Goal: Information Seeking & Learning: Learn about a topic

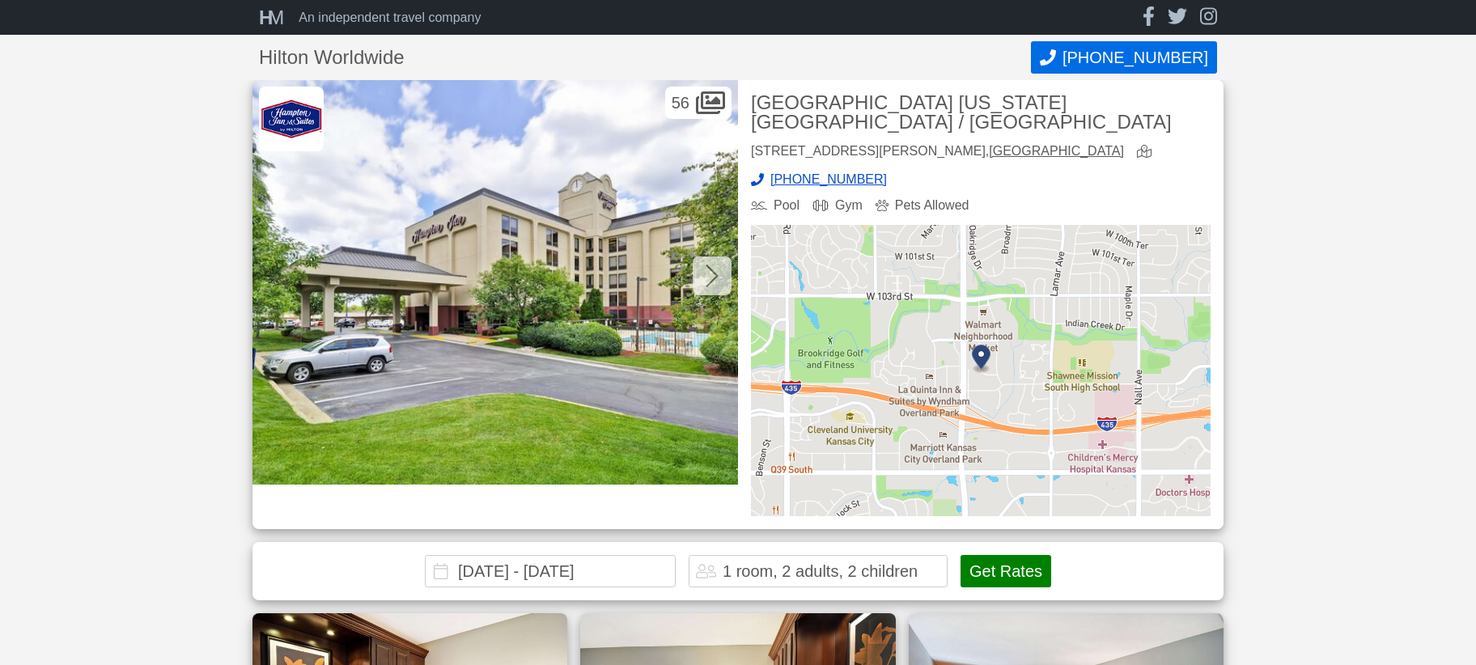
click at [718, 272] on icon at bounding box center [712, 276] width 13 height 26
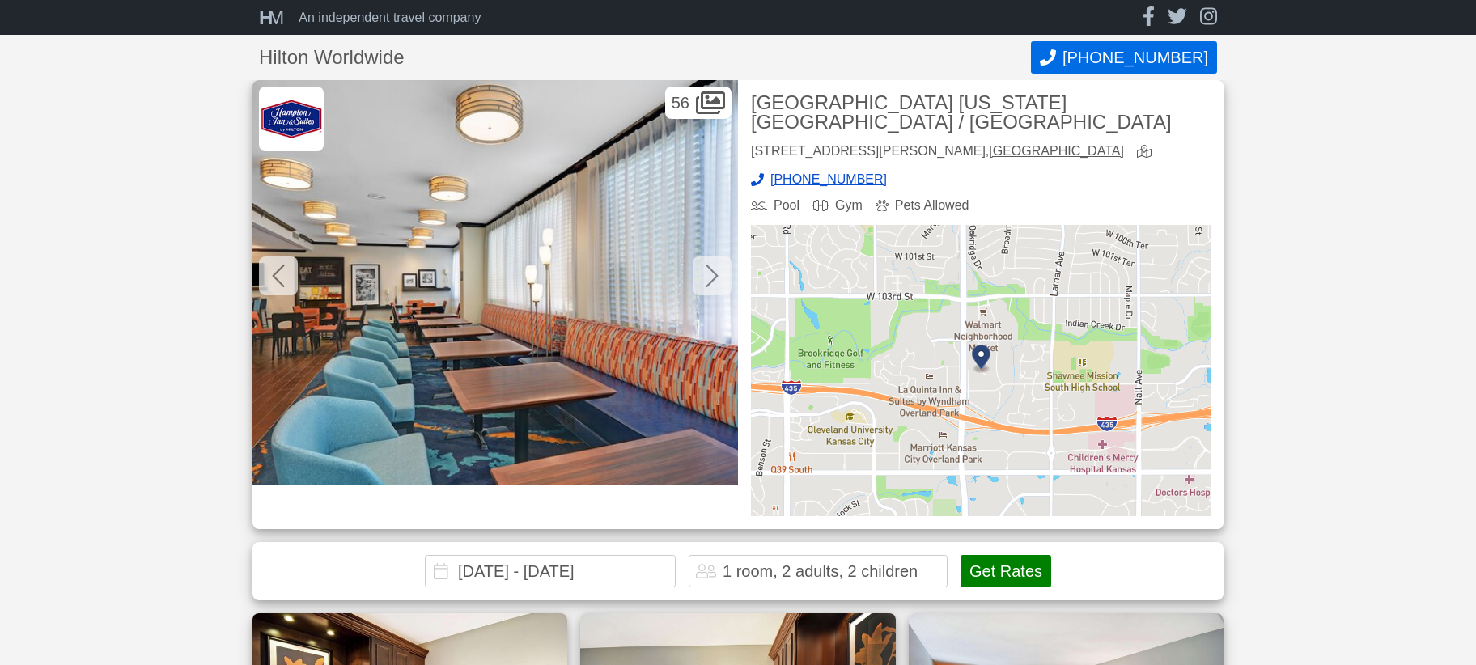
click at [717, 272] on icon at bounding box center [712, 276] width 13 height 26
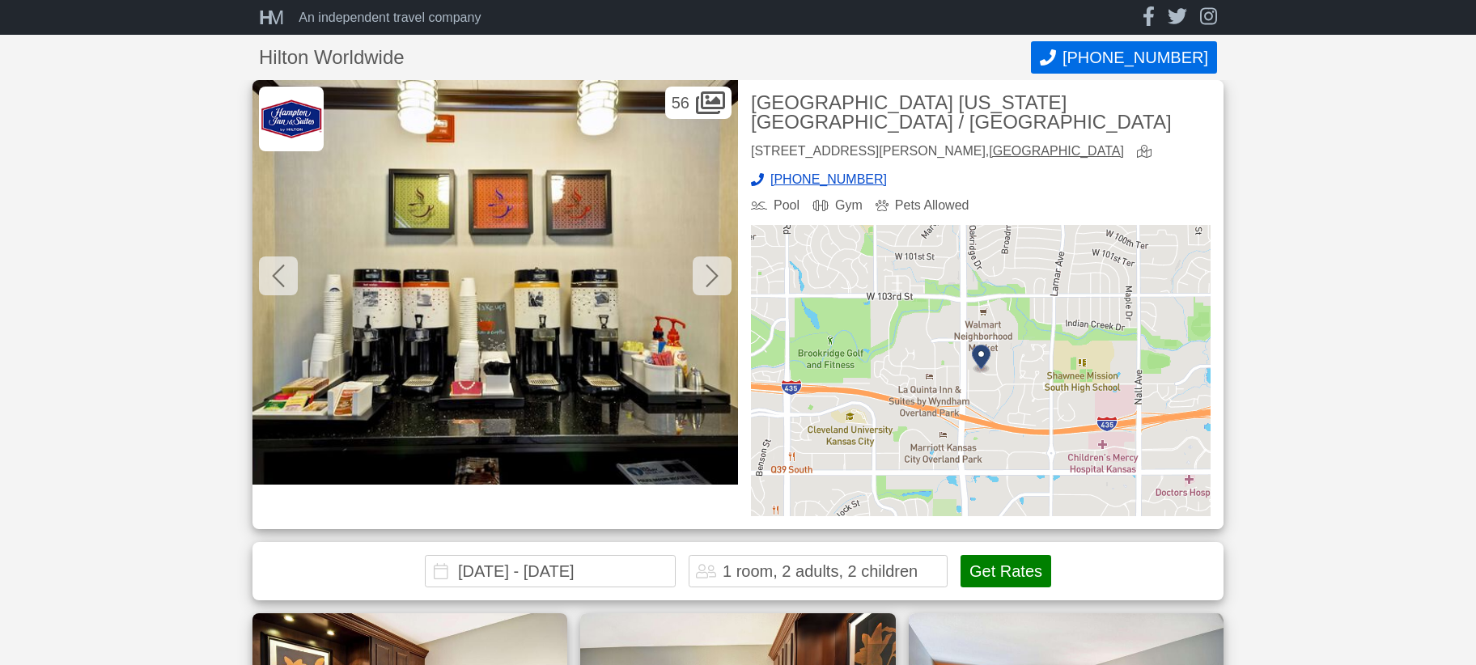
click at [717, 272] on icon at bounding box center [712, 276] width 13 height 26
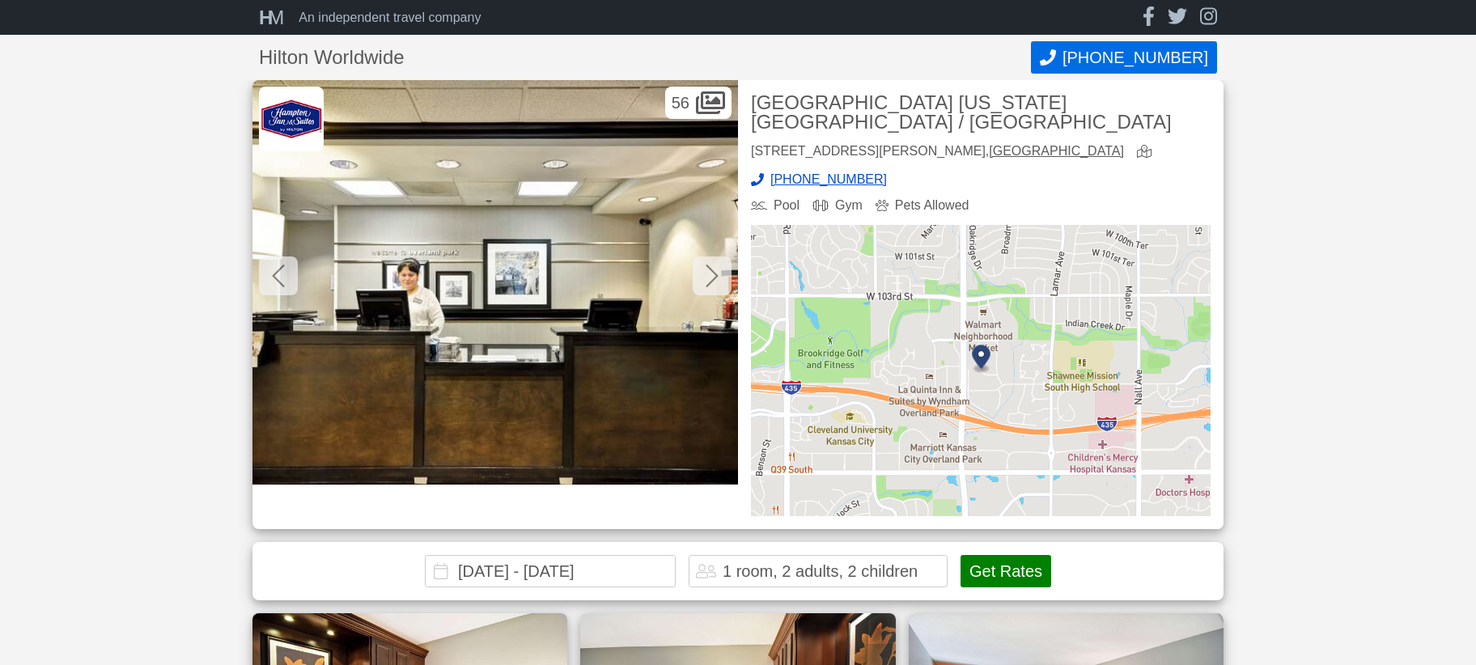
click at [717, 272] on icon at bounding box center [712, 276] width 13 height 26
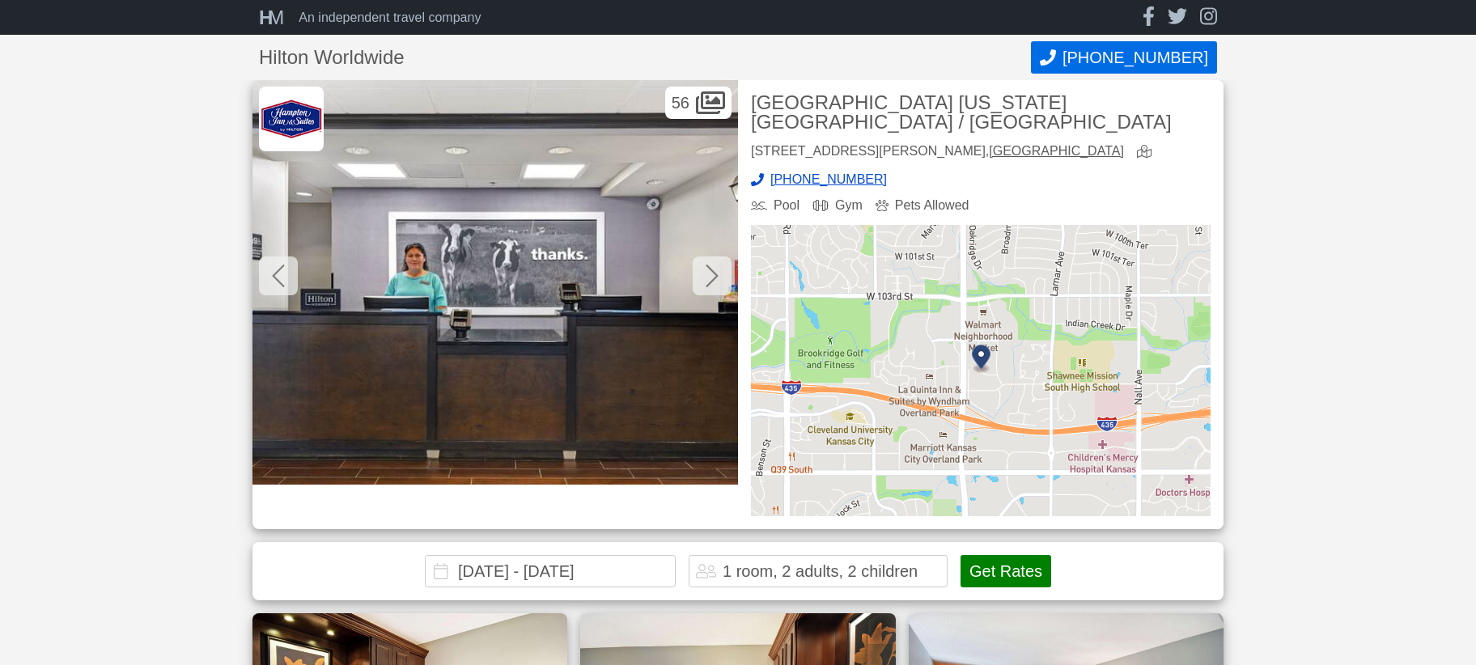
click at [717, 273] on icon at bounding box center [712, 276] width 13 height 26
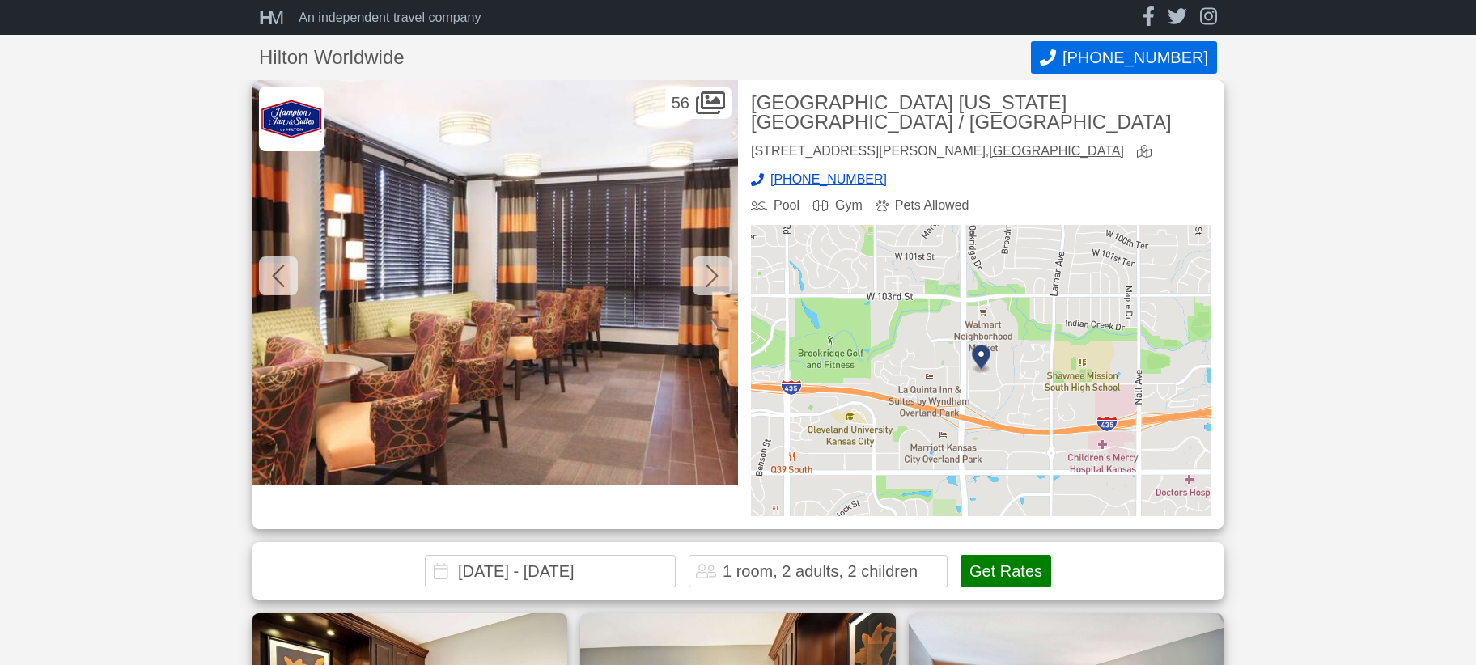
click at [717, 273] on icon at bounding box center [712, 276] width 13 height 26
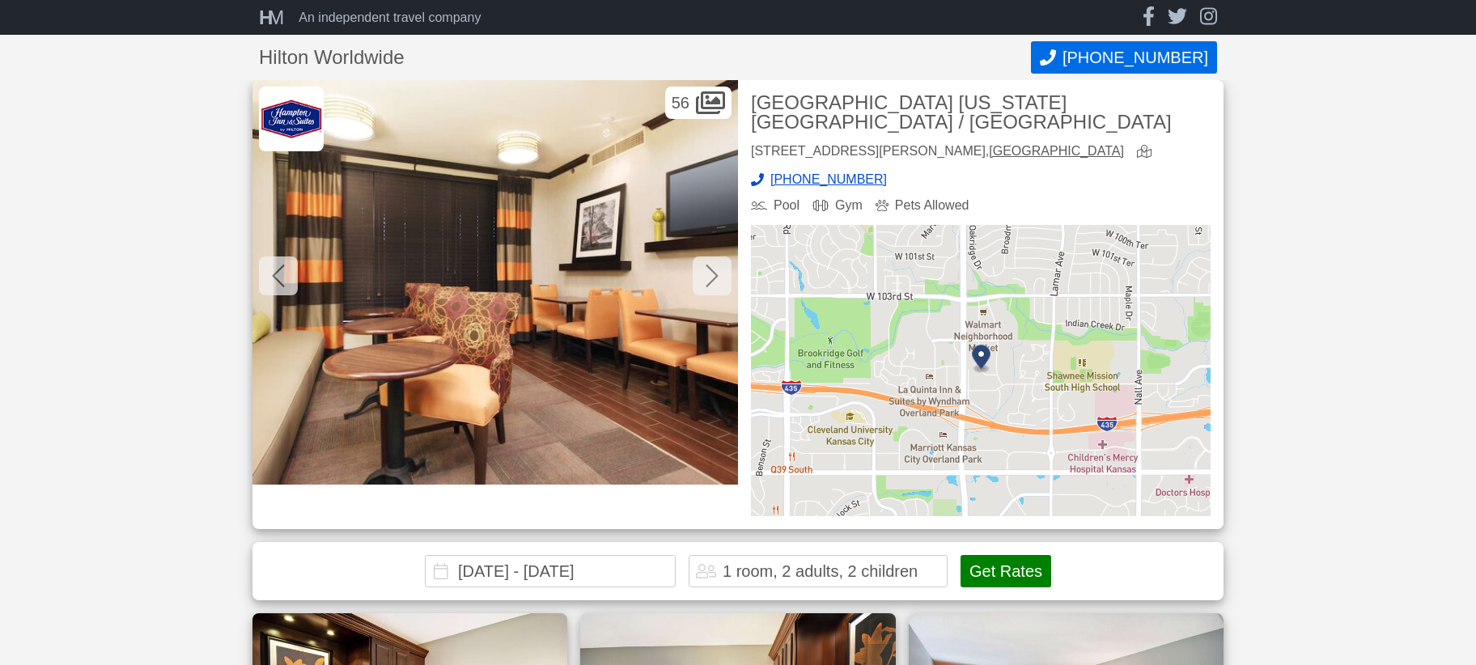
click at [717, 273] on icon at bounding box center [712, 276] width 13 height 26
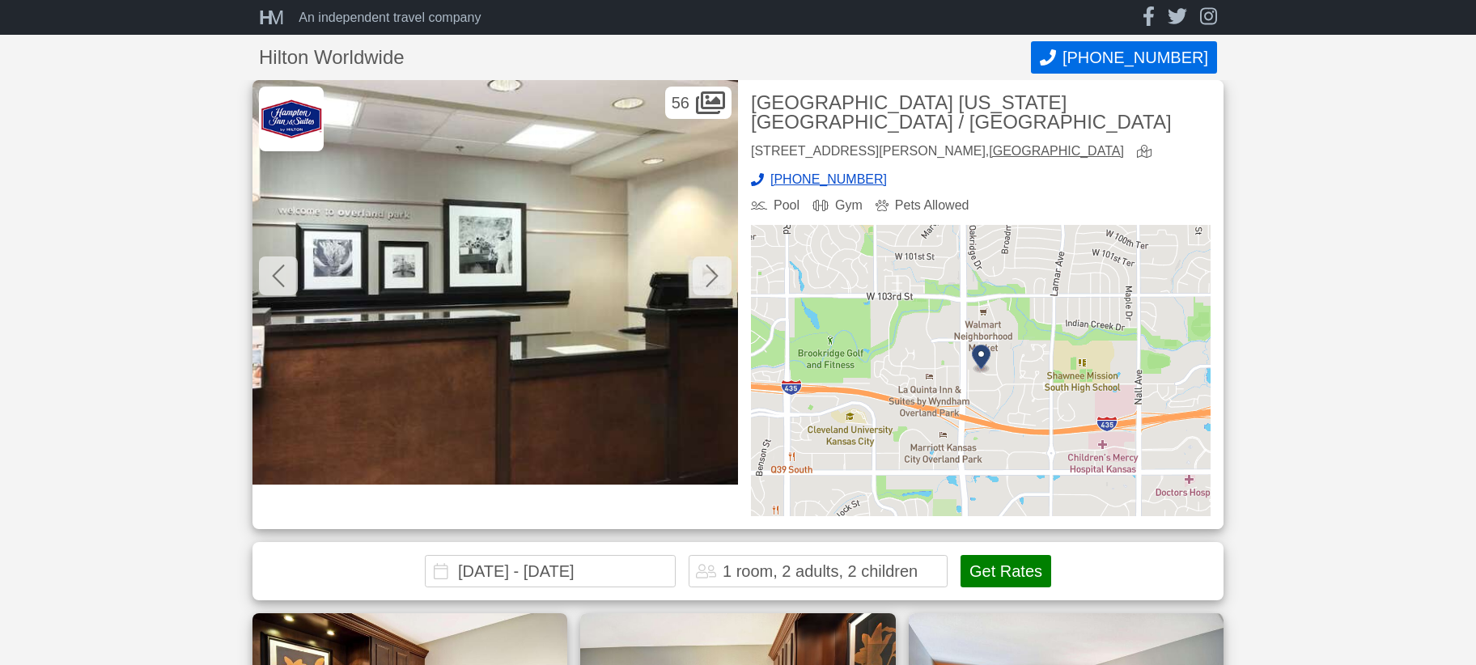
click at [717, 273] on icon at bounding box center [712, 276] width 13 height 26
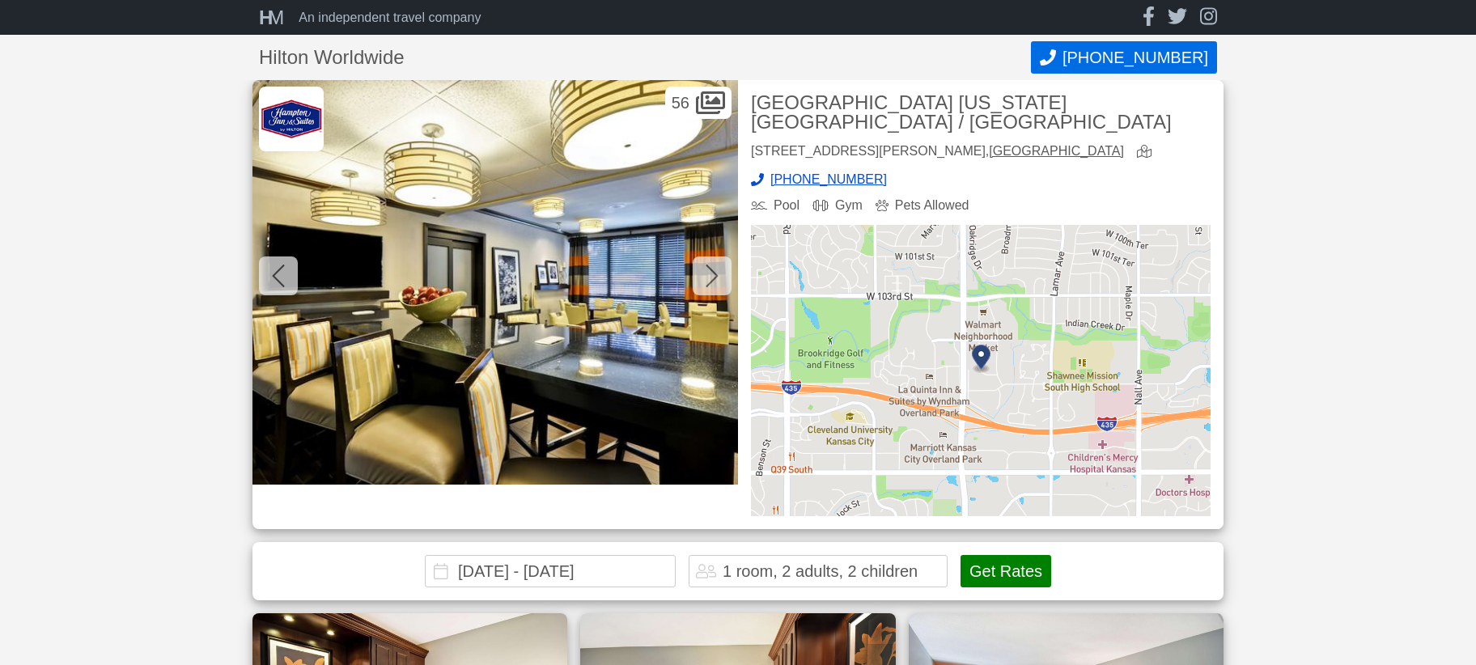
click at [717, 273] on icon at bounding box center [712, 276] width 13 height 26
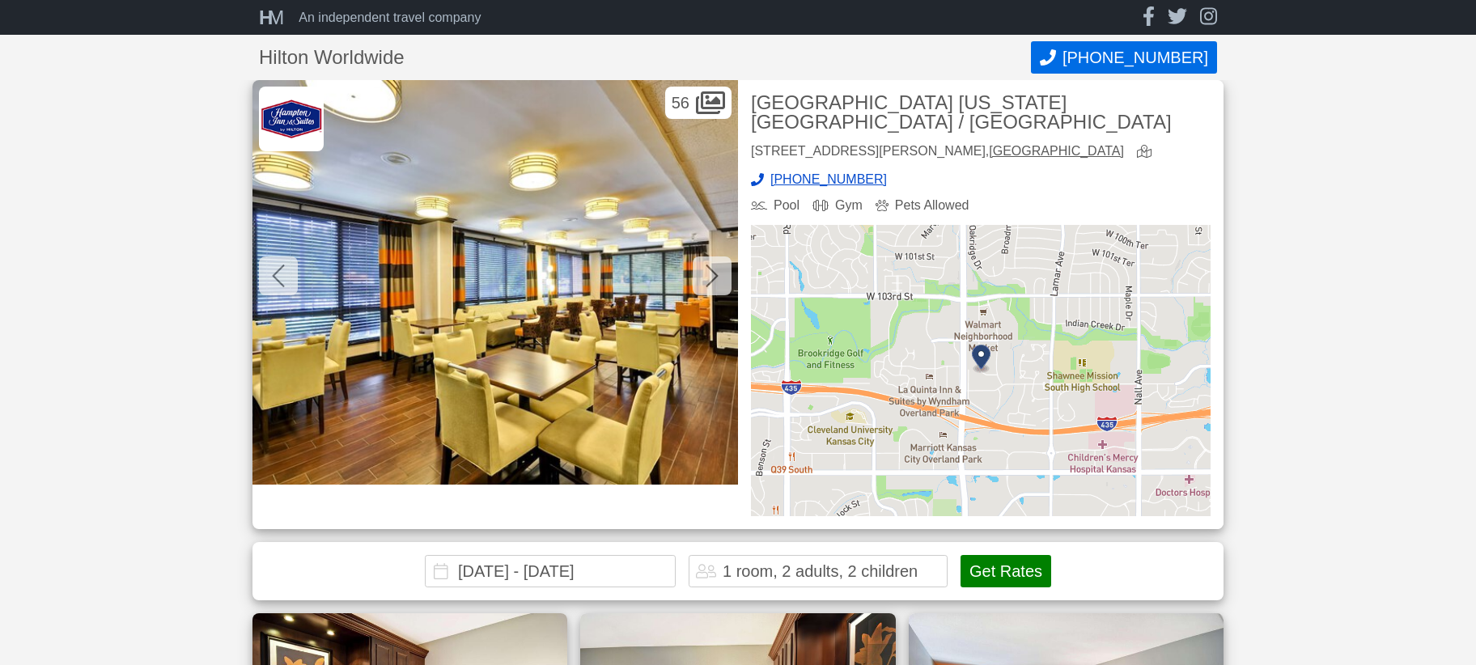
click at [716, 275] on icon at bounding box center [712, 276] width 12 height 23
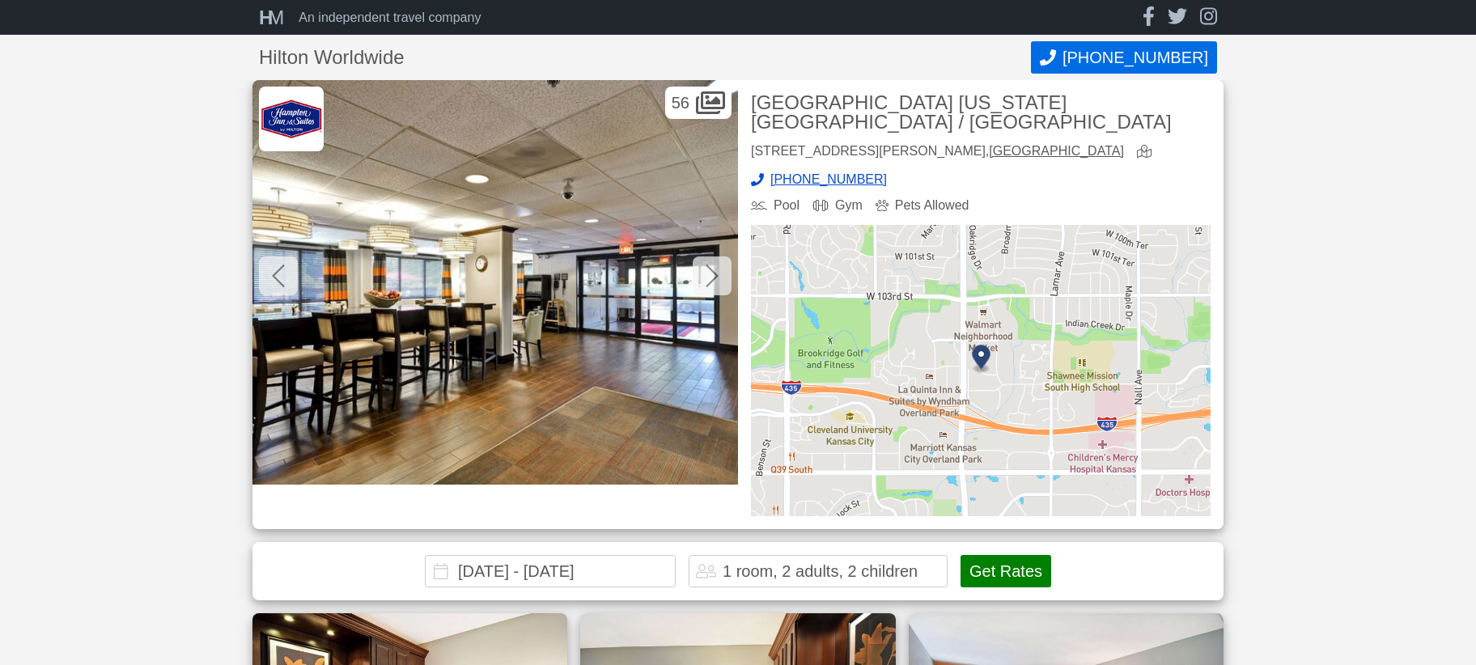
click at [708, 282] on icon at bounding box center [712, 276] width 13 height 26
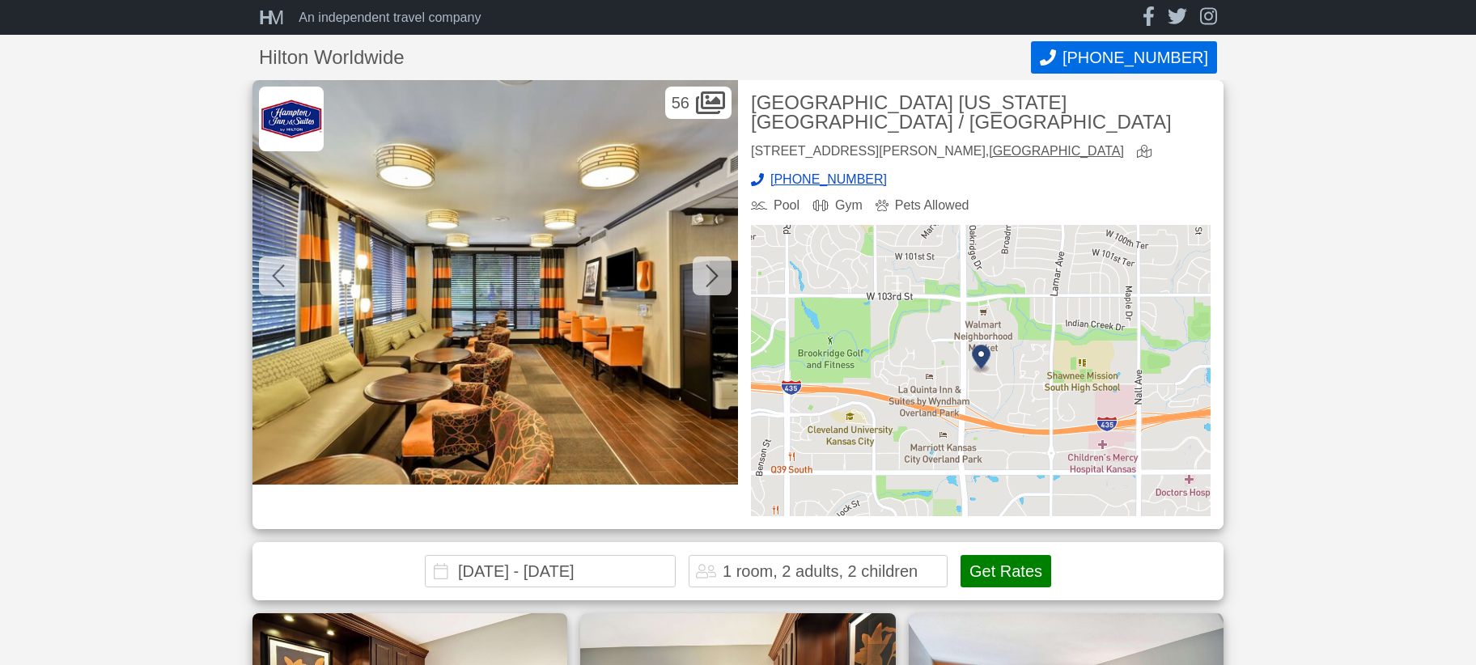
click at [708, 282] on icon at bounding box center [712, 276] width 13 height 26
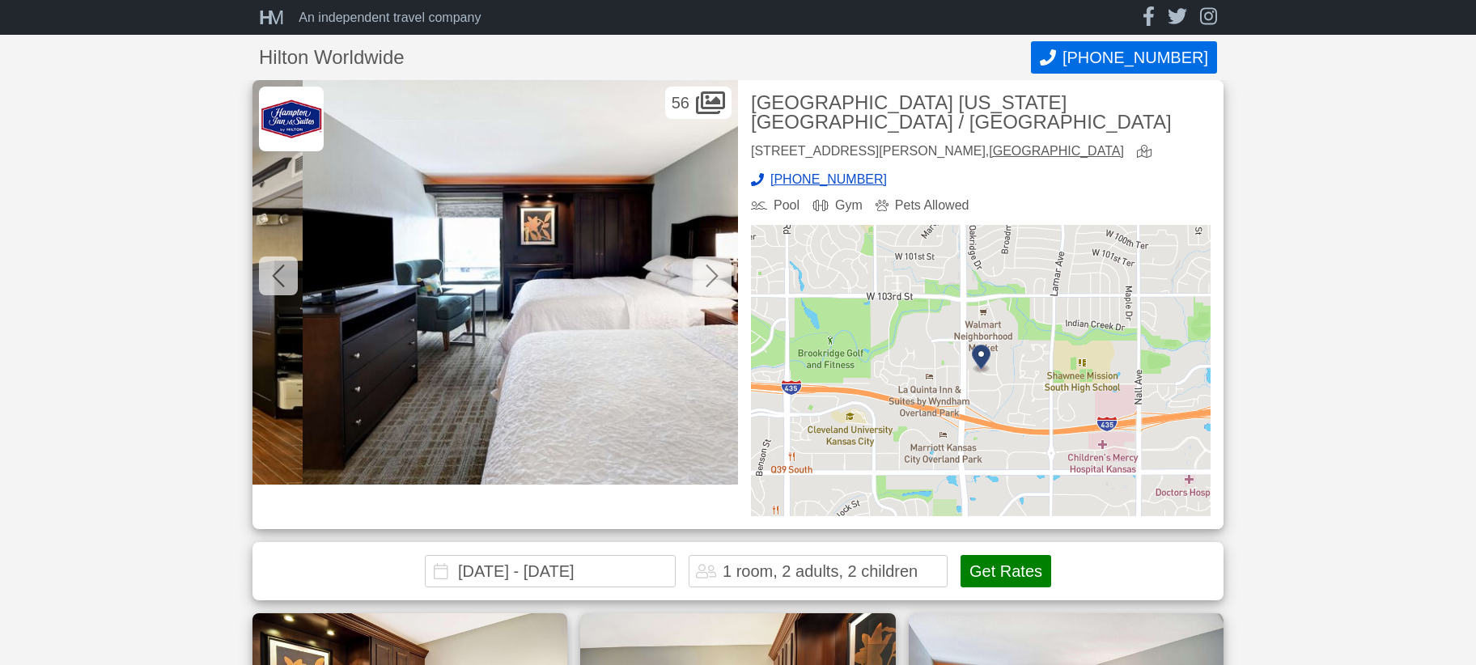
scroll to position [0, 5828]
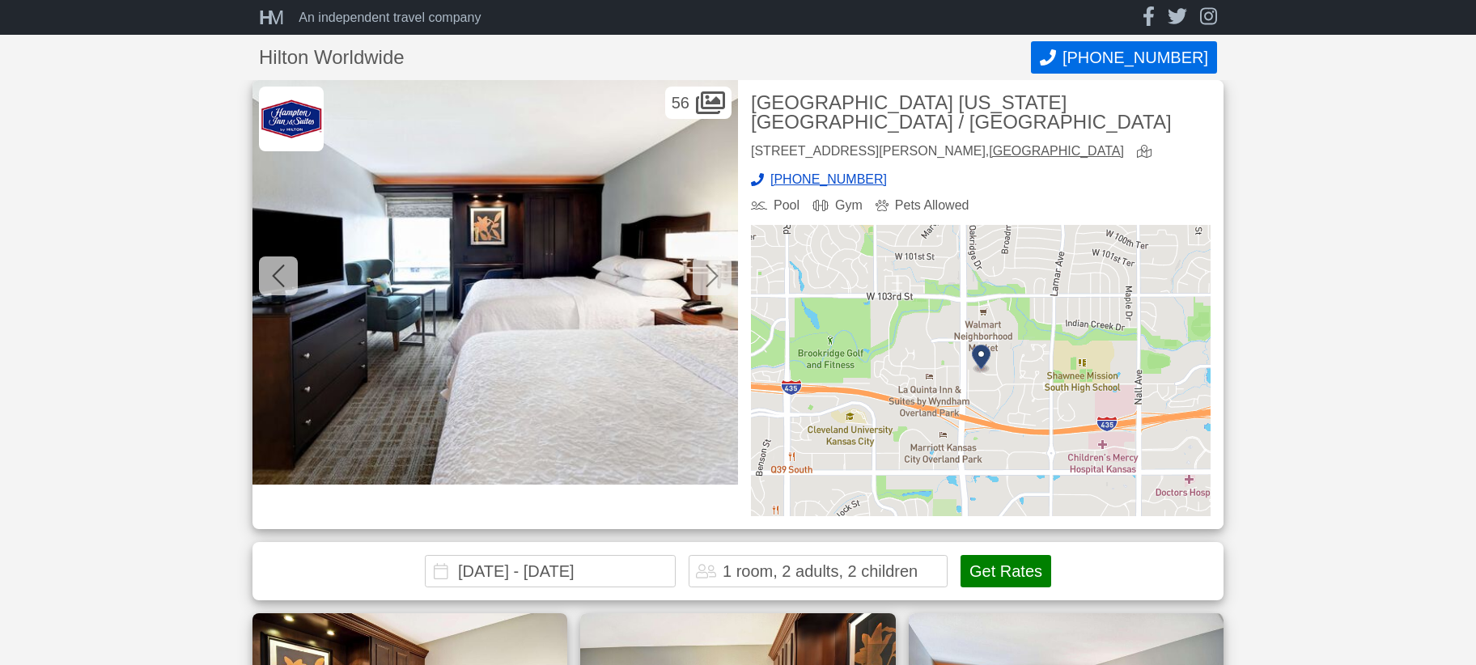
click at [709, 282] on icon at bounding box center [712, 276] width 13 height 26
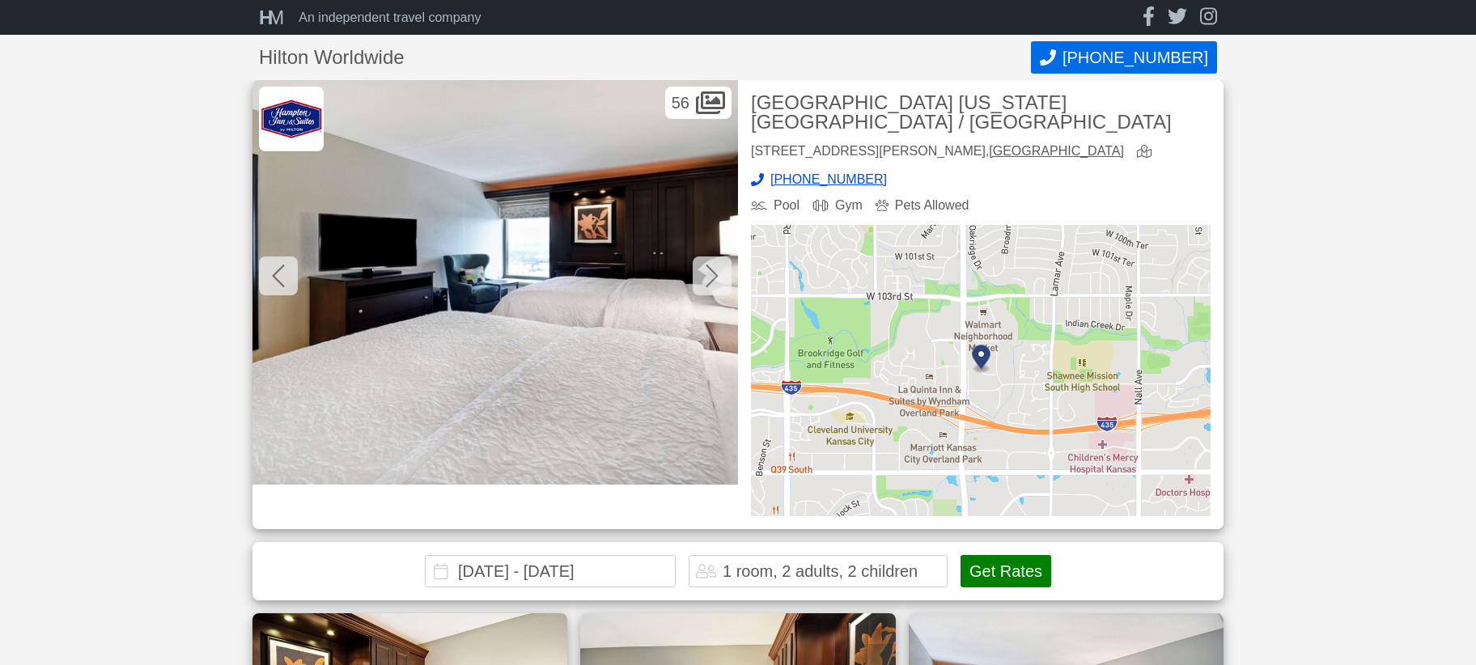
click at [709, 282] on icon at bounding box center [712, 276] width 13 height 26
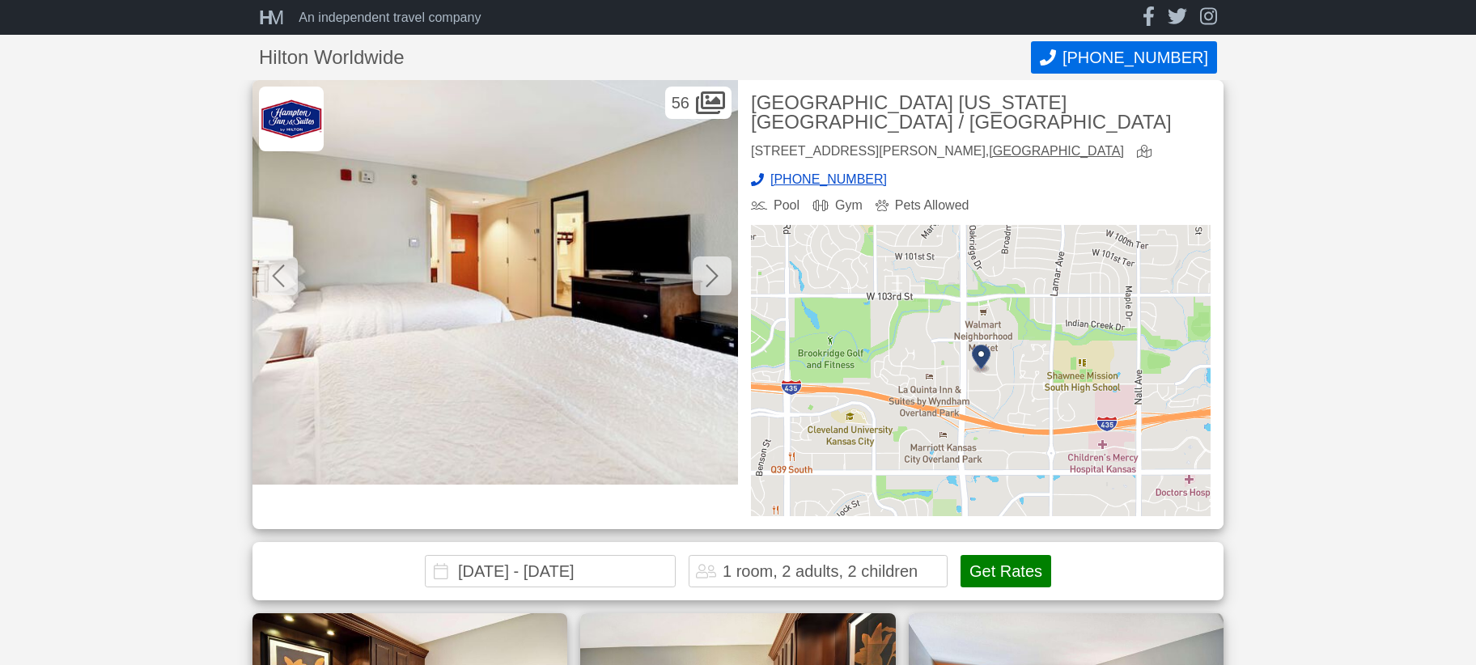
click at [709, 282] on icon at bounding box center [712, 276] width 13 height 26
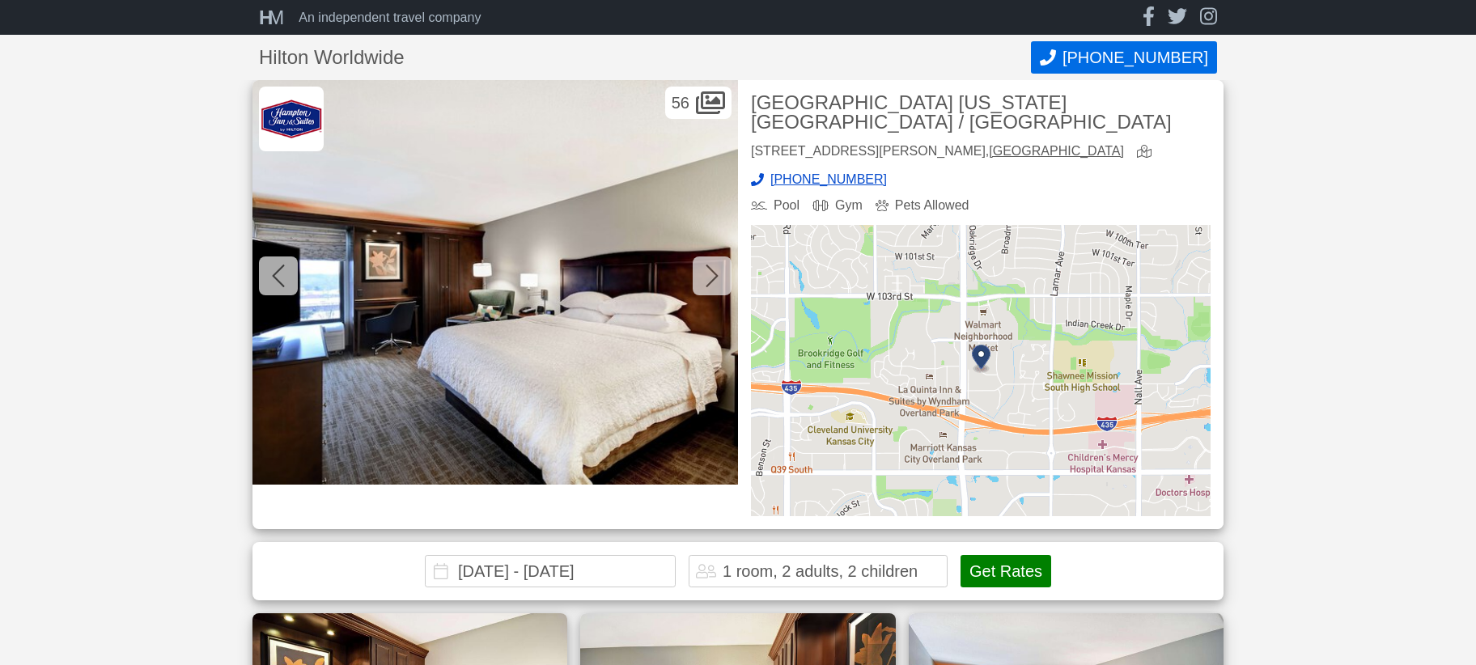
click at [709, 282] on icon at bounding box center [712, 276] width 13 height 26
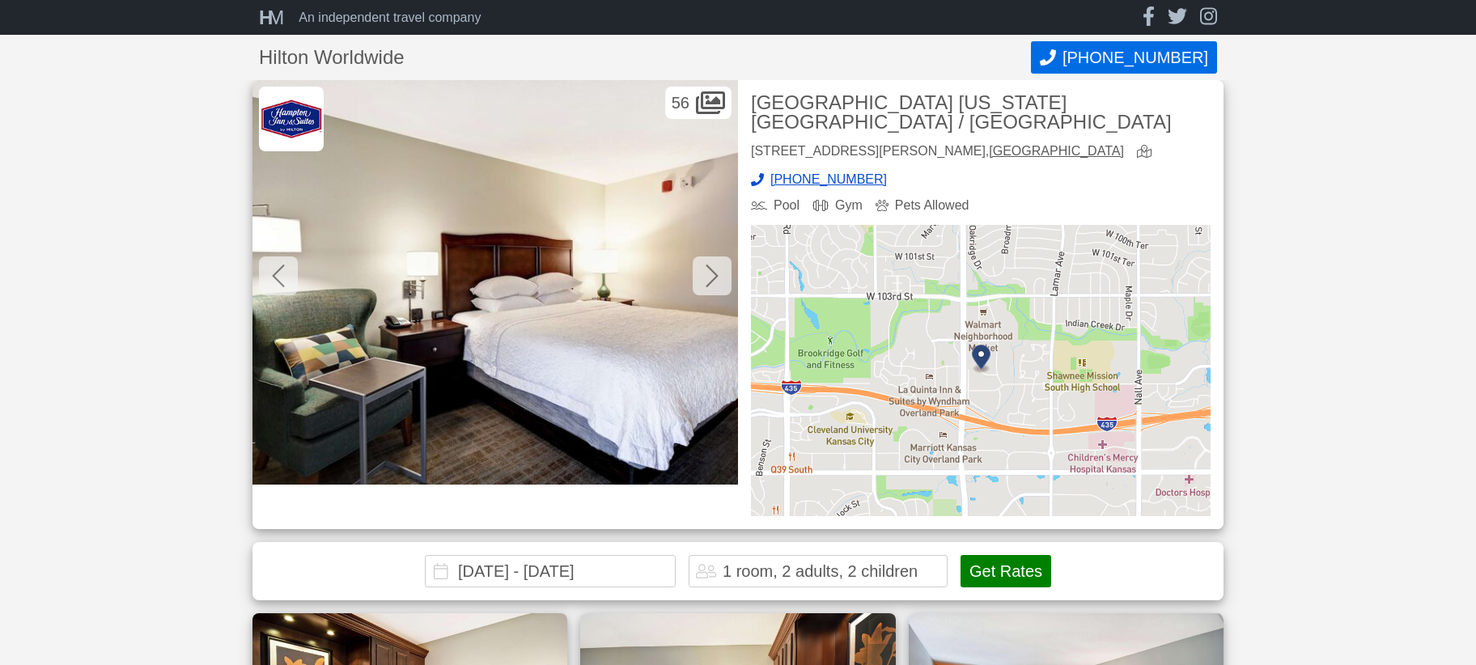
click at [711, 280] on icon at bounding box center [712, 276] width 13 height 26
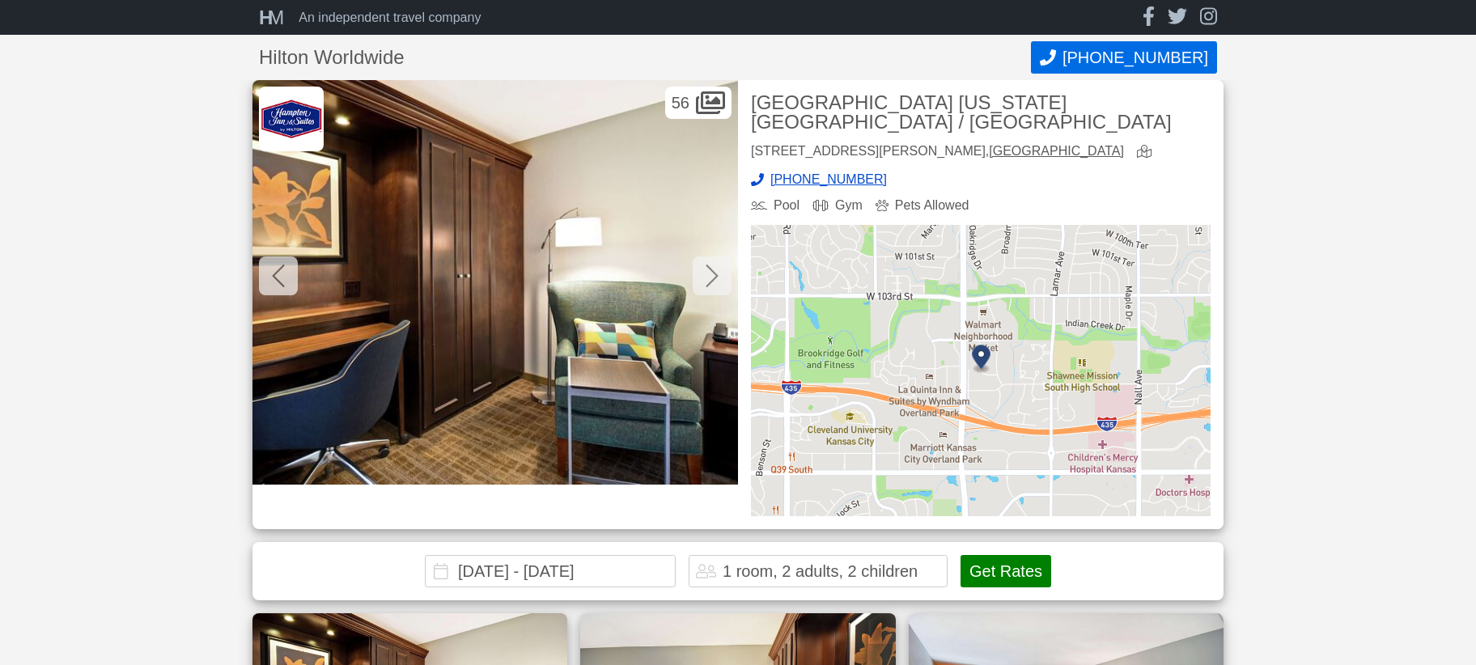
click at [714, 280] on icon at bounding box center [712, 276] width 12 height 23
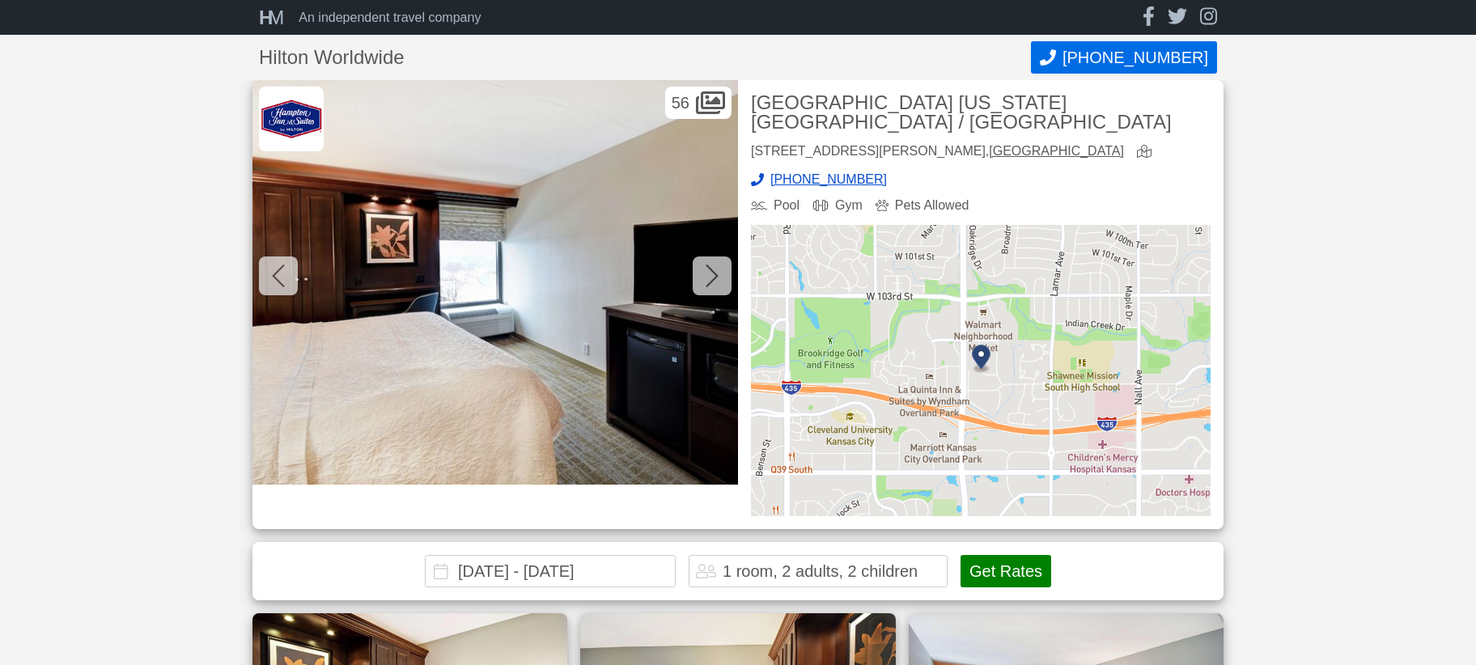
click at [715, 278] on icon at bounding box center [712, 276] width 12 height 23
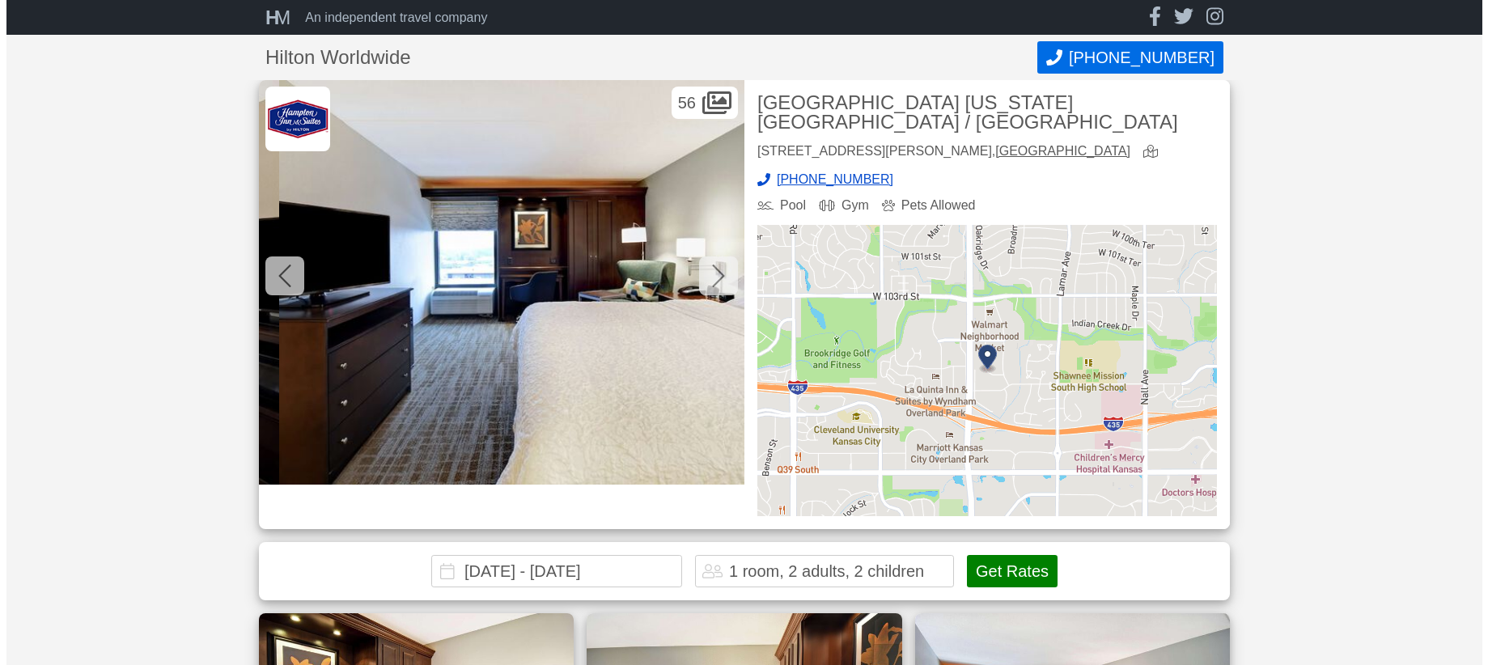
scroll to position [0, 9227]
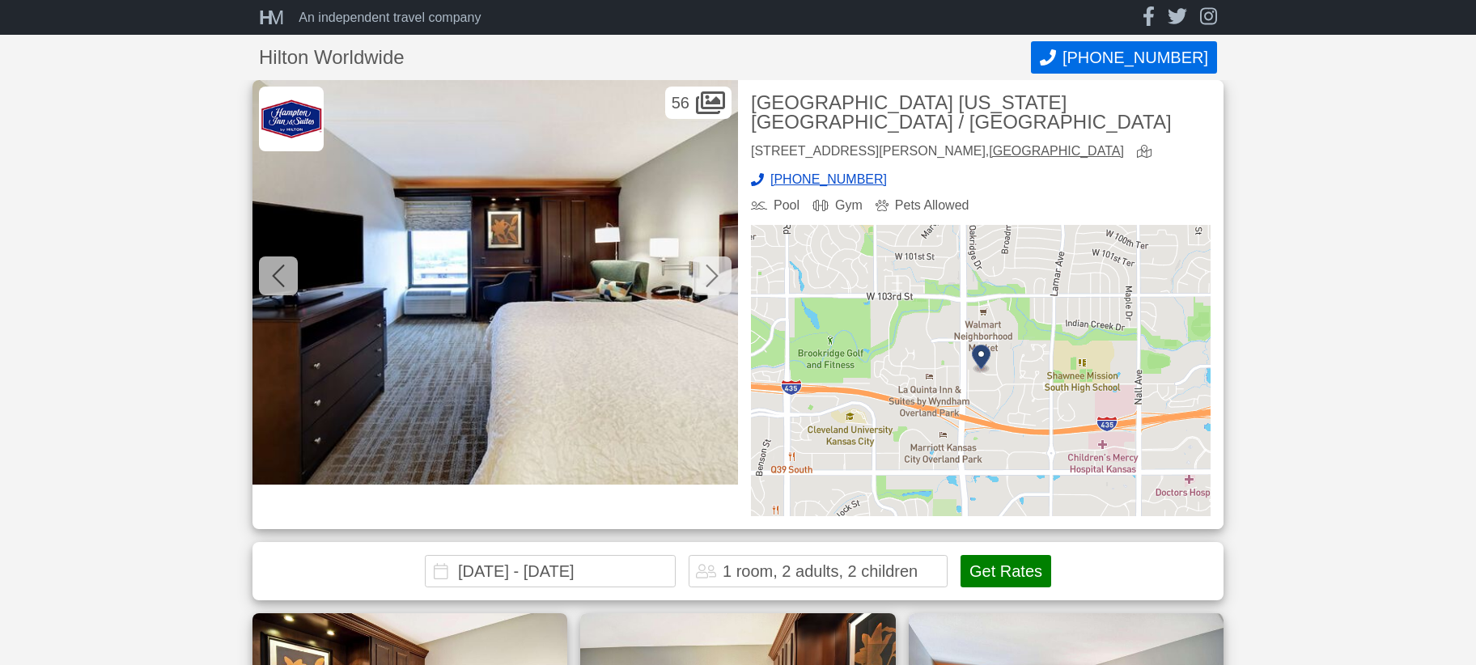
click at [699, 105] on icon at bounding box center [710, 103] width 29 height 26
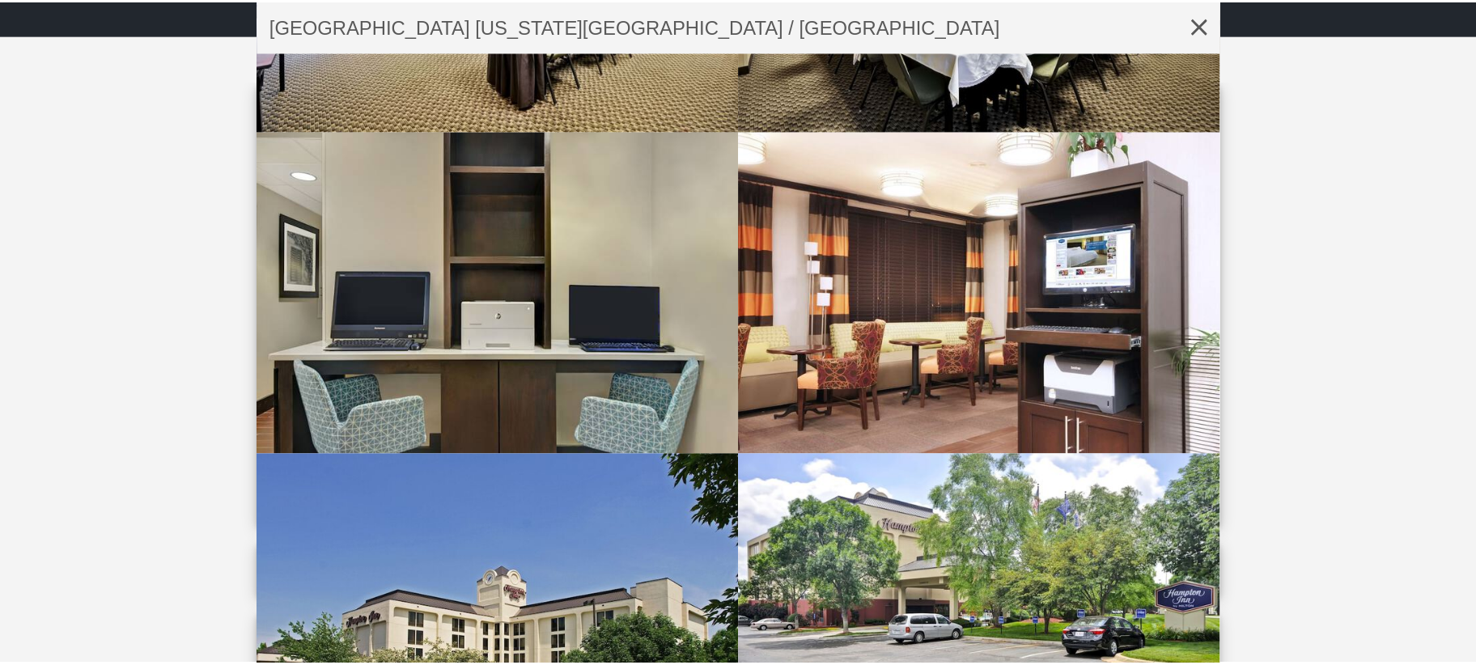
scroll to position [8014, 0]
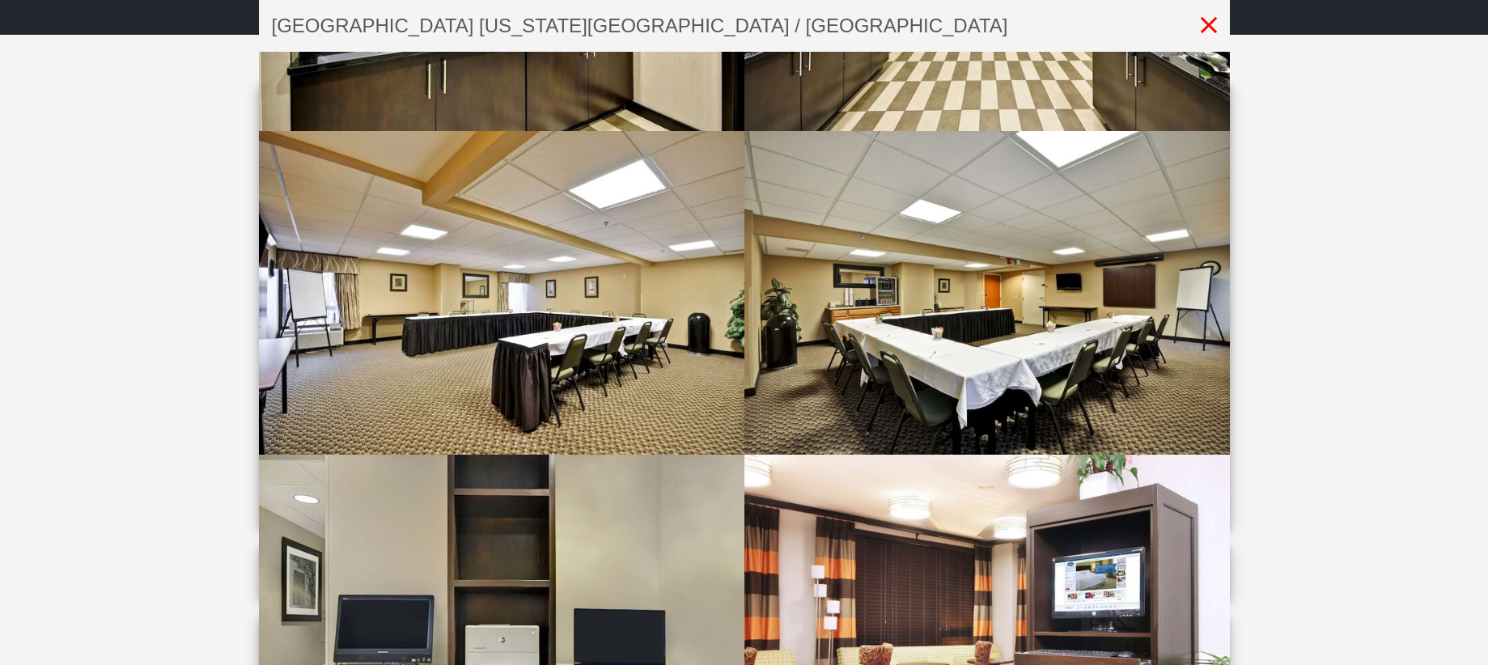
click at [1207, 32] on icon at bounding box center [1209, 25] width 42 height 52
